Goal: Task Accomplishment & Management: Complete application form

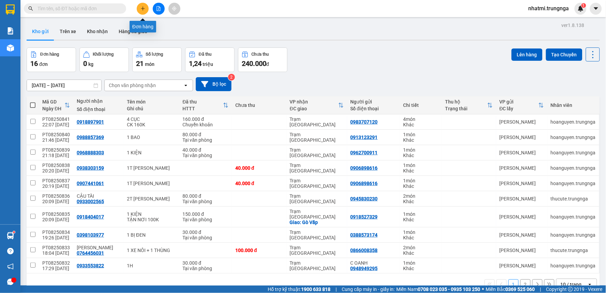
click at [144, 7] on icon "plus" at bounding box center [142, 8] width 5 height 5
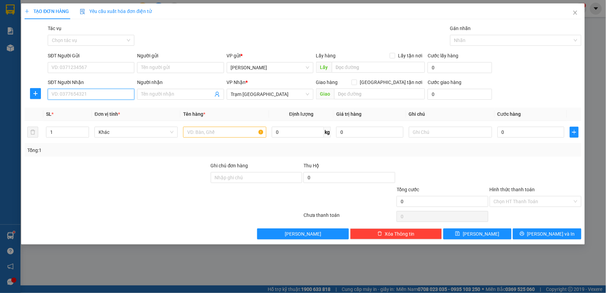
click at [96, 95] on input "SĐT Người Nhận" at bounding box center [91, 94] width 87 height 11
click at [94, 107] on div "0904194552" at bounding box center [91, 108] width 78 height 8
type input "0904194552"
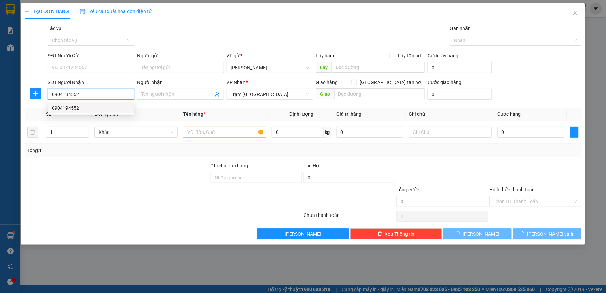
type input "80.000"
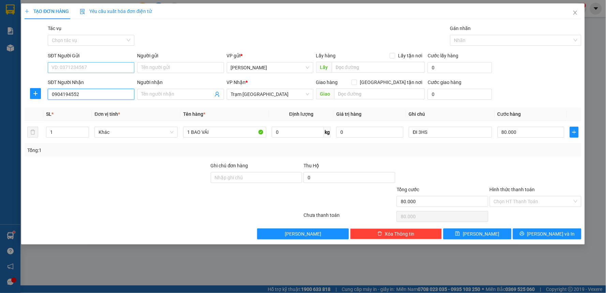
type input "0904194552"
click at [91, 66] on input "SĐT Người Gửi" at bounding box center [91, 67] width 87 height 11
click at [84, 82] on div "0349688760" at bounding box center [91, 81] width 78 height 8
type input "0349688760"
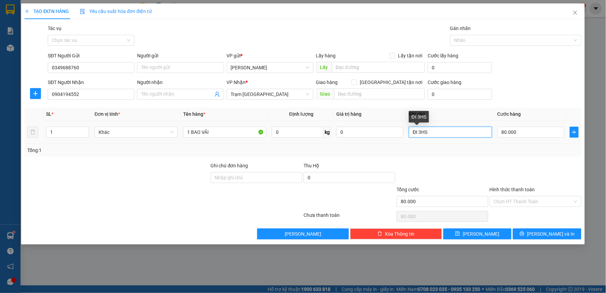
drag, startPoint x: 447, startPoint y: 134, endPoint x: 354, endPoint y: 145, distance: 94.0
click at [354, 145] on div "SL * Đơn vị tính * Tên hàng * Định lượng Giá trị hàng Ghi chú Cước hàng 1 Khác …" at bounding box center [303, 131] width 557 height 49
click at [493, 150] on div "Tổng: 1" at bounding box center [302, 150] width 551 height 8
click at [553, 193] on div "Hình thức thanh toán" at bounding box center [536, 190] width 92 height 10
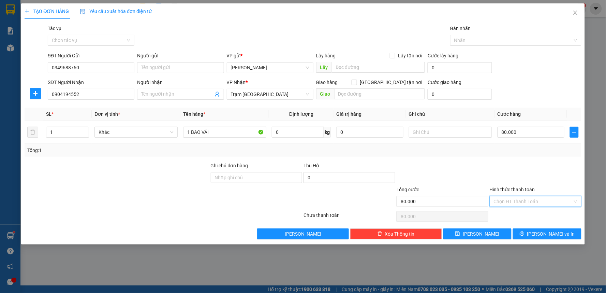
click at [547, 204] on input "Hình thức thanh toán" at bounding box center [533, 201] width 79 height 10
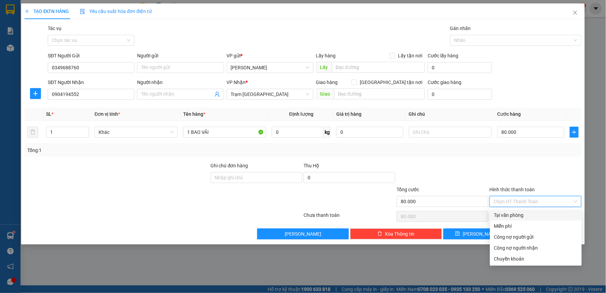
click at [512, 213] on div "Tại văn phòng" at bounding box center [536, 215] width 84 height 8
type input "0"
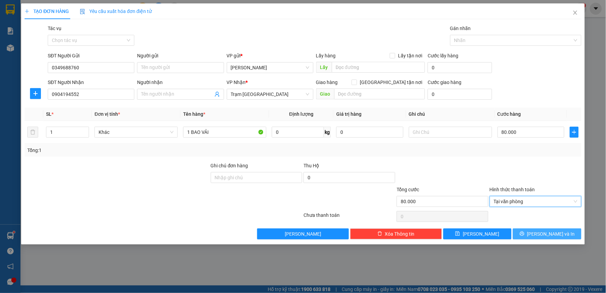
click at [551, 233] on span "[PERSON_NAME] và In" at bounding box center [551, 234] width 48 height 8
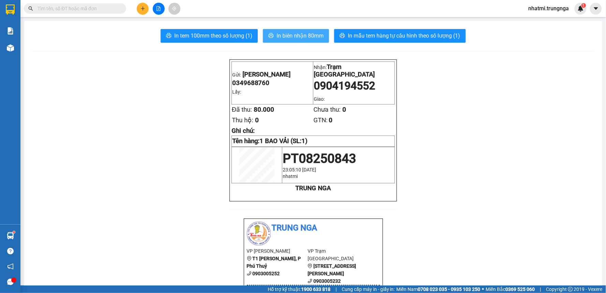
click at [313, 34] on span "In biên nhận 80mm" at bounding box center [299, 35] width 47 height 9
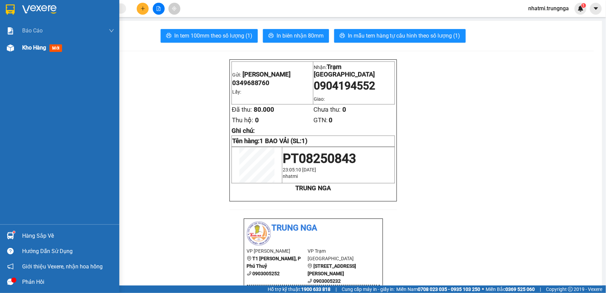
click at [45, 46] on span "Kho hàng" at bounding box center [34, 47] width 24 height 6
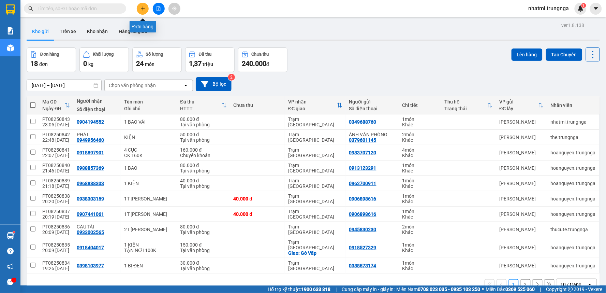
click at [144, 6] on icon "plus" at bounding box center [142, 8] width 5 height 5
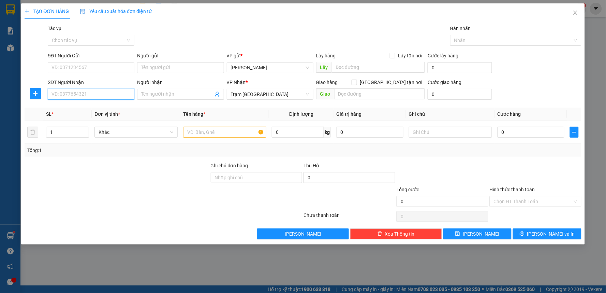
drag, startPoint x: 89, startPoint y: 91, endPoint x: 0, endPoint y: 120, distance: 94.0
click at [89, 91] on input "SĐT Người Nhận" at bounding box center [91, 94] width 87 height 11
click at [72, 108] on div "0987530556" at bounding box center [91, 108] width 78 height 8
type input "0987530556"
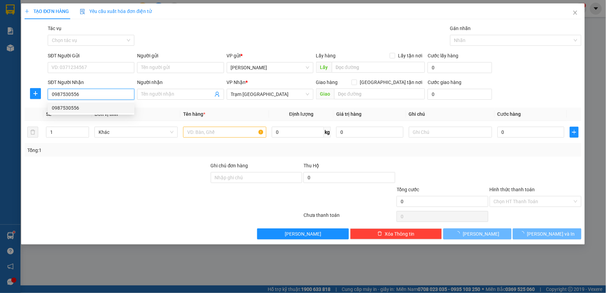
type input "40.000"
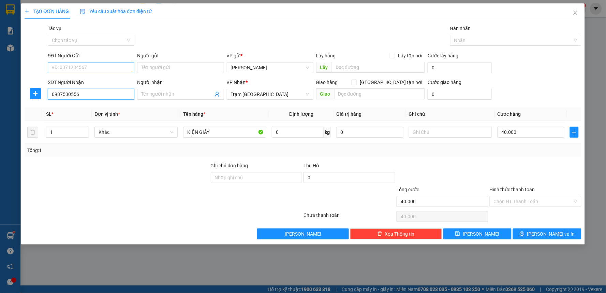
type input "0987530556"
click at [103, 68] on input "SĐT Người Gửi" at bounding box center [91, 67] width 87 height 11
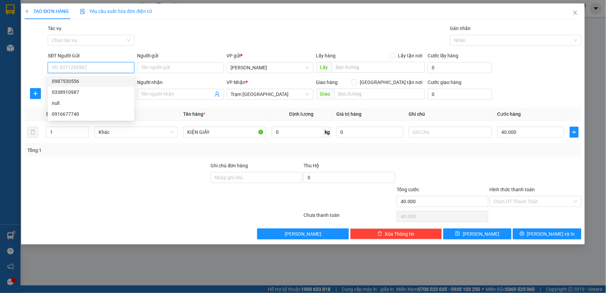
click at [87, 83] on div "0987530556" at bounding box center [91, 81] width 78 height 8
type input "0987530556"
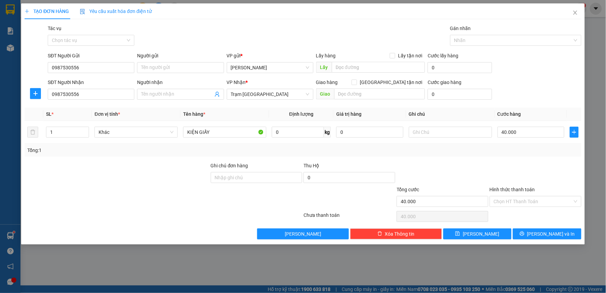
click at [516, 160] on div "Transit Pickup Surcharge Ids Transit Deliver Surcharge Ids Transit Deliver Surc…" at bounding box center [303, 132] width 557 height 214
click at [57, 132] on input "1" at bounding box center [67, 132] width 42 height 10
type input "2"
drag, startPoint x: 185, startPoint y: 134, endPoint x: 216, endPoint y: 132, distance: 30.7
click at [185, 133] on input "KIỆN GIẤY" at bounding box center [224, 131] width 83 height 11
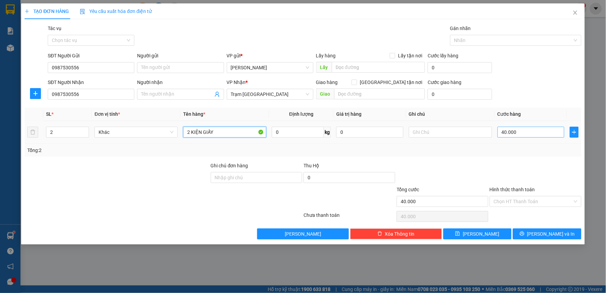
type input "2 KIỆN GIẤY"
click at [517, 132] on input "40.000" at bounding box center [530, 131] width 67 height 11
type input "7"
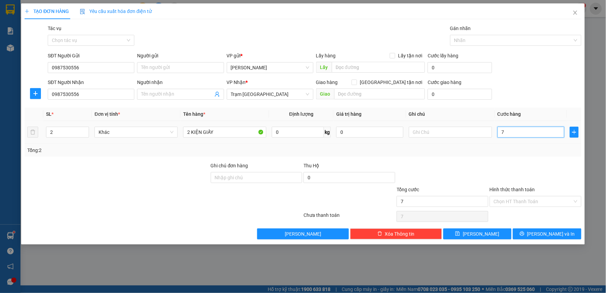
type input "70"
type input "70.000"
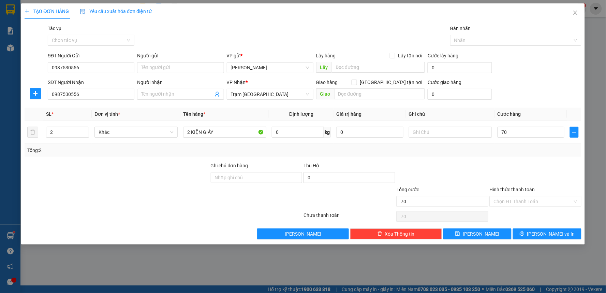
type input "70.000"
click at [520, 162] on div at bounding box center [535, 174] width 93 height 24
click at [524, 233] on icon "printer" at bounding box center [522, 233] width 5 height 5
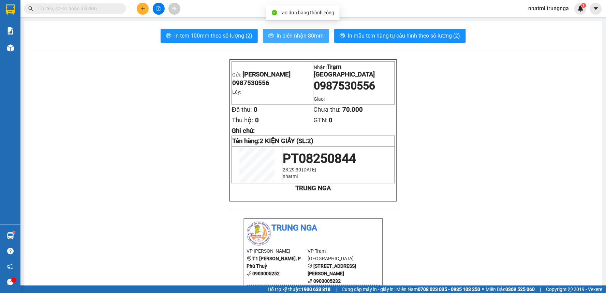
click at [305, 38] on span "In biên nhận 80mm" at bounding box center [299, 35] width 47 height 9
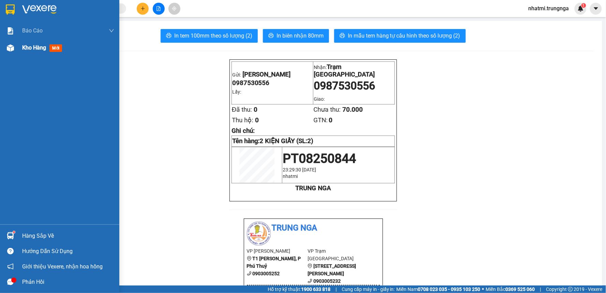
click at [40, 46] on span "Kho hàng" at bounding box center [34, 47] width 24 height 6
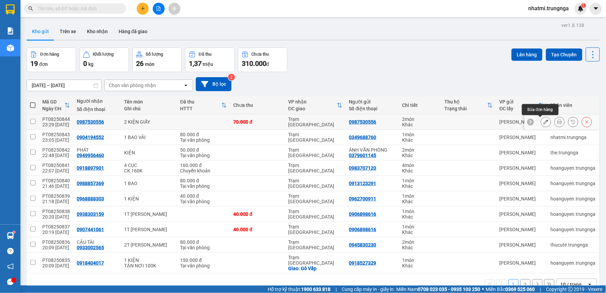
click at [543, 121] on icon at bounding box center [545, 121] width 5 height 5
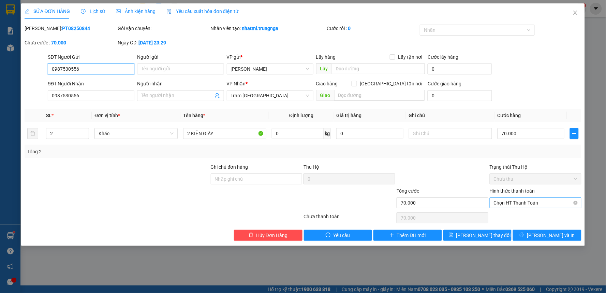
drag, startPoint x: 499, startPoint y: 197, endPoint x: 505, endPoint y: 199, distance: 6.4
click at [500, 197] on div "Chọn HT Thanh Toán" at bounding box center [536, 202] width 92 height 11
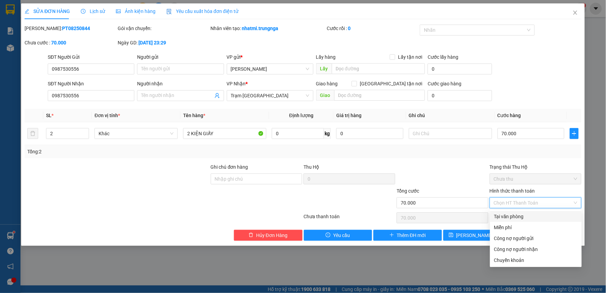
click at [509, 215] on div "Tại văn phòng" at bounding box center [536, 216] width 84 height 8
type input "0"
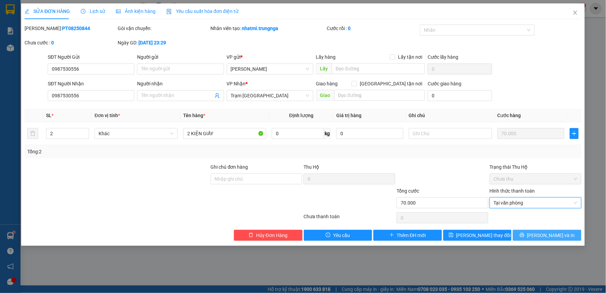
click at [541, 237] on span "[PERSON_NAME] và In" at bounding box center [551, 235] width 48 height 8
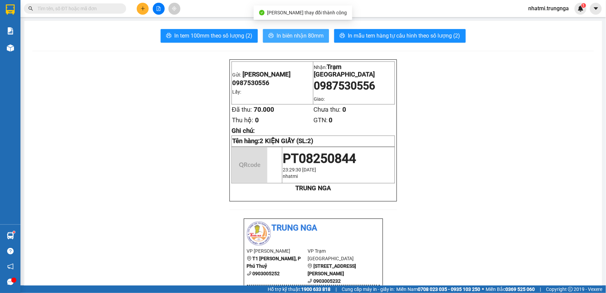
click at [304, 40] on button "In biên nhận 80mm" at bounding box center [296, 36] width 66 height 14
